Goal: Find specific page/section: Find specific page/section

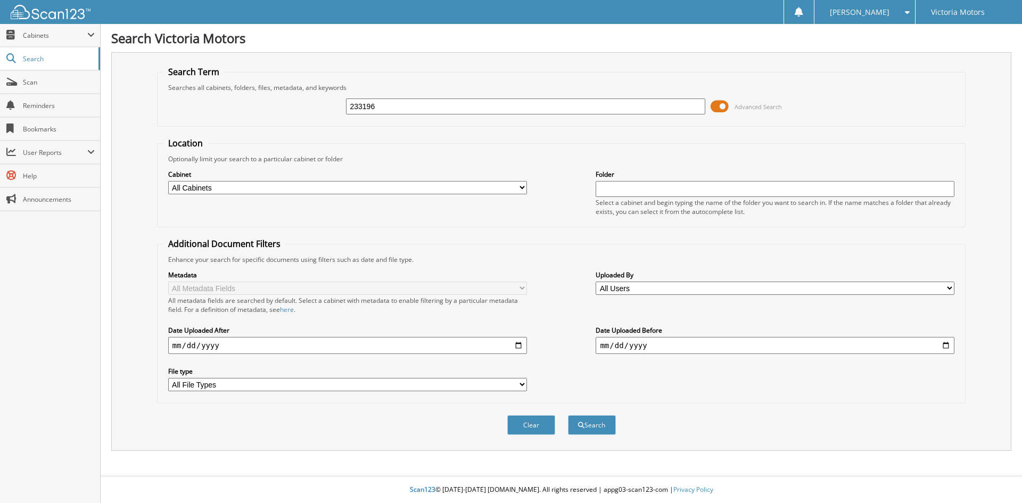
type input "233196"
click at [568, 415] on button "Search" at bounding box center [592, 425] width 48 height 20
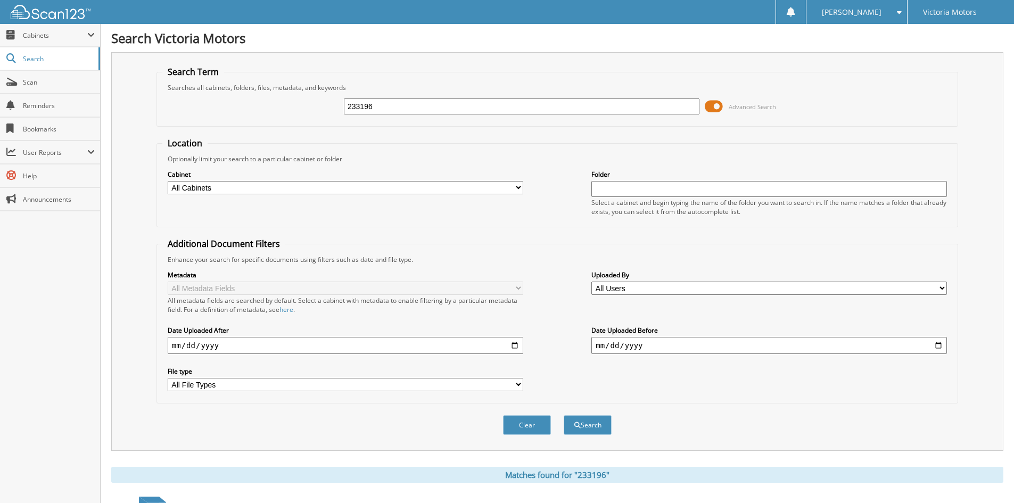
scroll to position [213, 0]
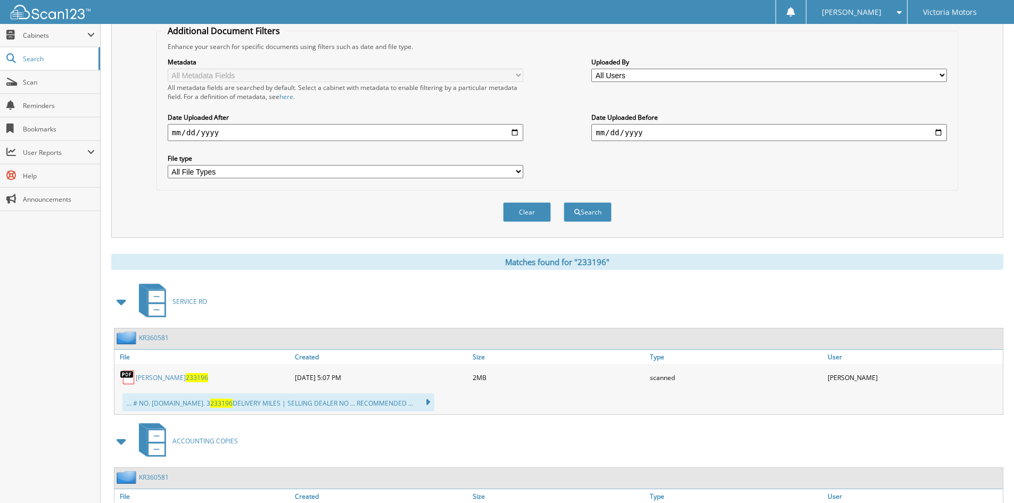
click at [186, 382] on span "233196" at bounding box center [197, 377] width 22 height 9
